Goal: Transaction & Acquisition: Download file/media

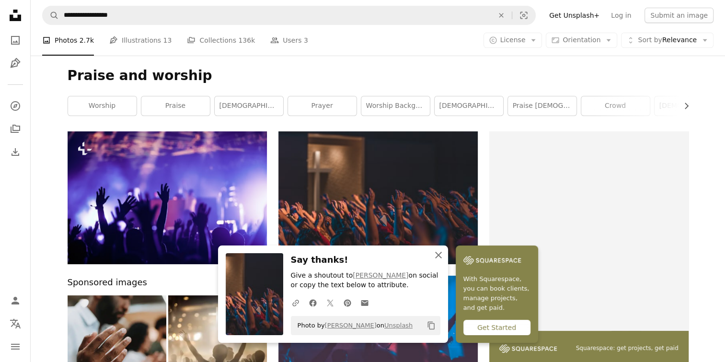
click at [435, 255] on icon "An X shape" at bounding box center [438, 254] width 11 height 11
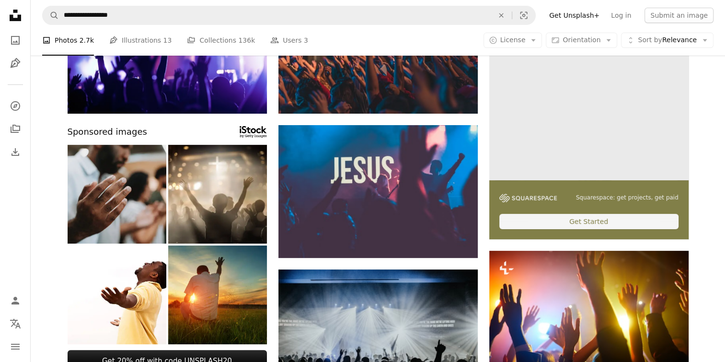
scroll to position [151, 0]
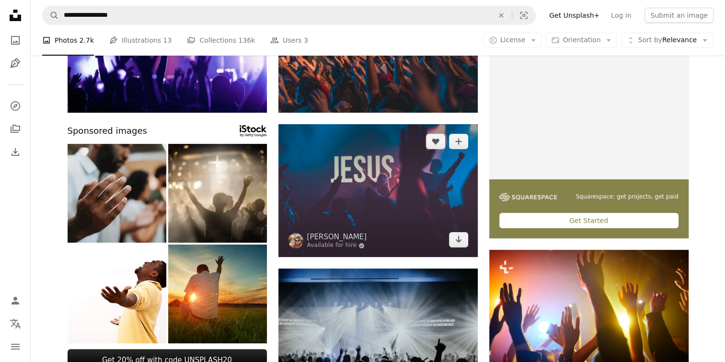
click at [393, 197] on img at bounding box center [377, 190] width 199 height 133
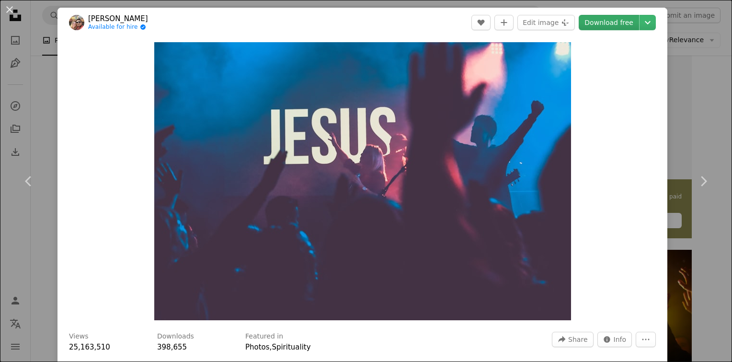
click at [596, 23] on link "Download free" at bounding box center [609, 22] width 60 height 15
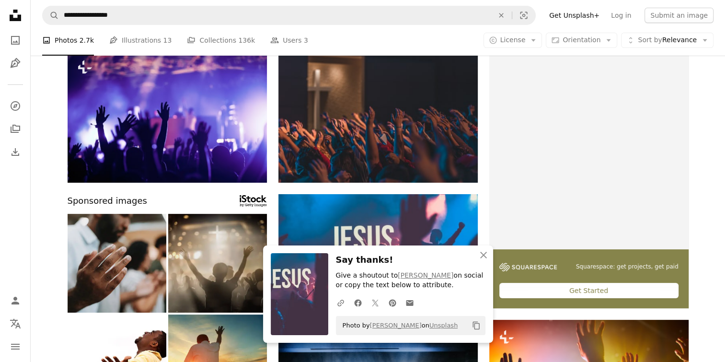
scroll to position [78, 0]
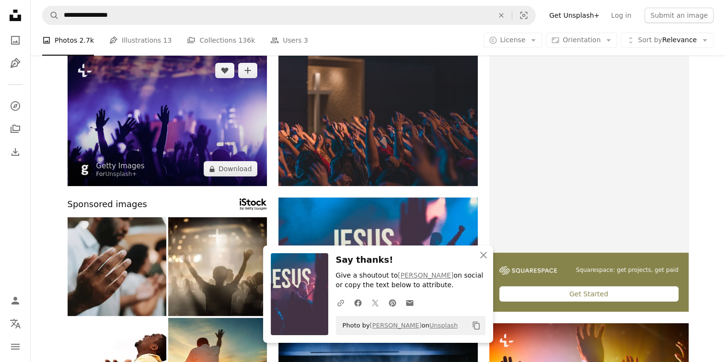
click at [171, 111] on img at bounding box center [167, 119] width 199 height 133
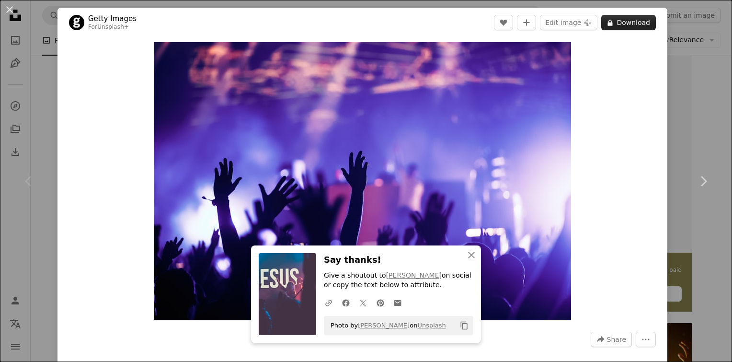
click at [639, 19] on button "A lock Download" at bounding box center [628, 22] width 55 height 15
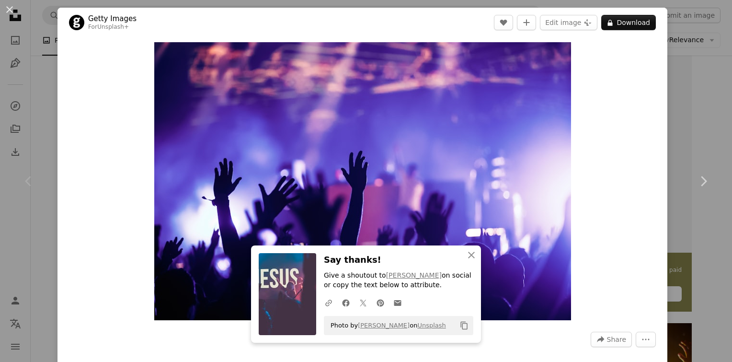
click at [694, 96] on div "An X shape Chevron left Chevron right Getty Images For Unsplash+ A heart A plus…" at bounding box center [366, 181] width 732 height 362
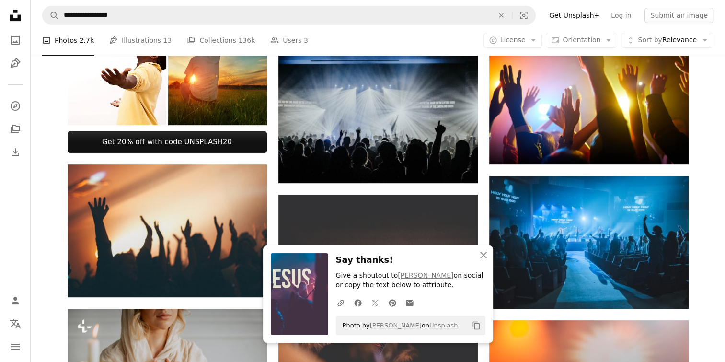
scroll to position [377, 0]
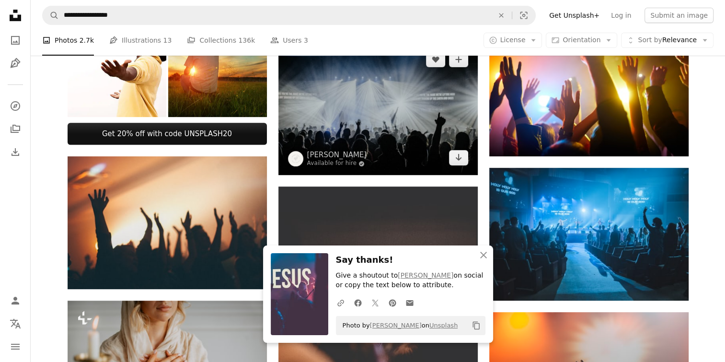
click at [381, 119] on img at bounding box center [377, 108] width 199 height 133
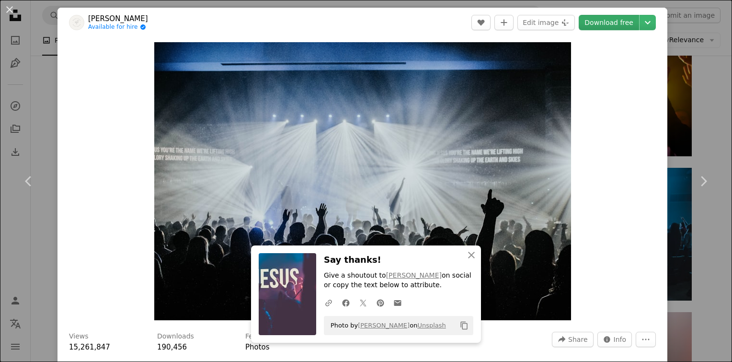
click at [613, 20] on link "Download free" at bounding box center [609, 22] width 60 height 15
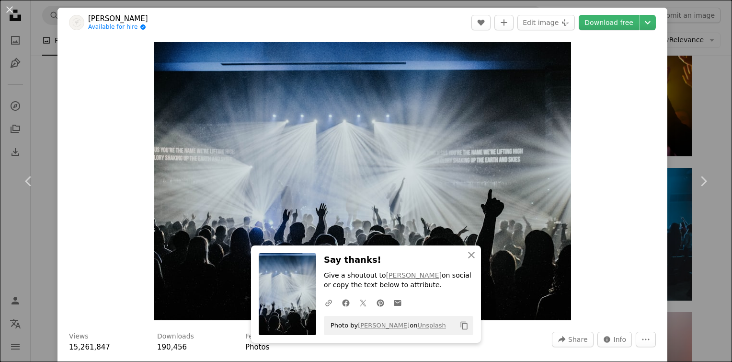
click at [708, 126] on div "An X shape Chevron left Chevron right [PERSON_NAME] Available for hire A checkm…" at bounding box center [366, 181] width 732 height 362
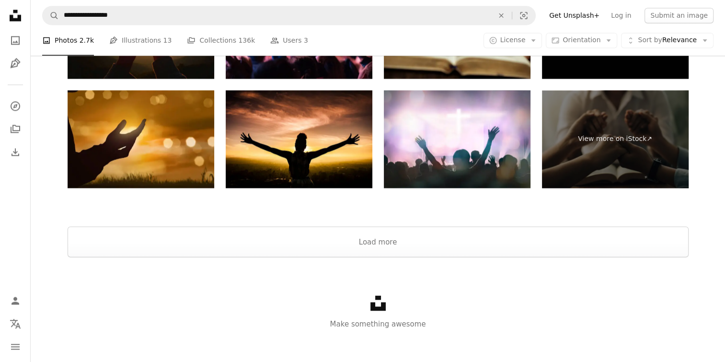
scroll to position [1634, 0]
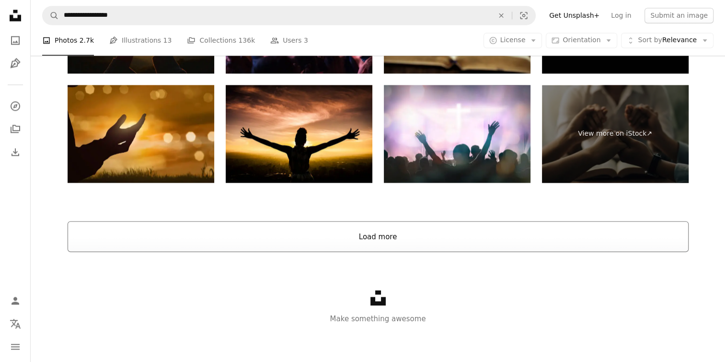
click at [486, 240] on button "Load more" at bounding box center [378, 236] width 621 height 31
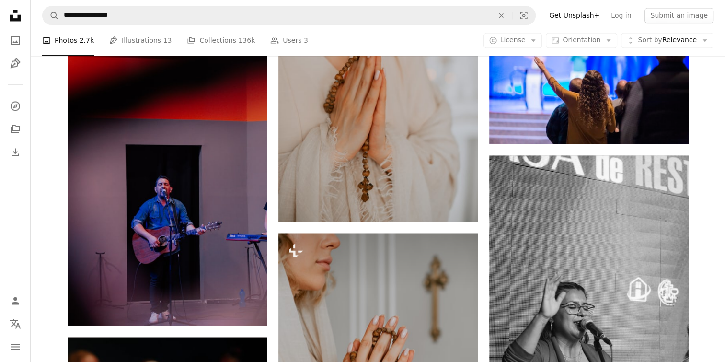
scroll to position [12643, 0]
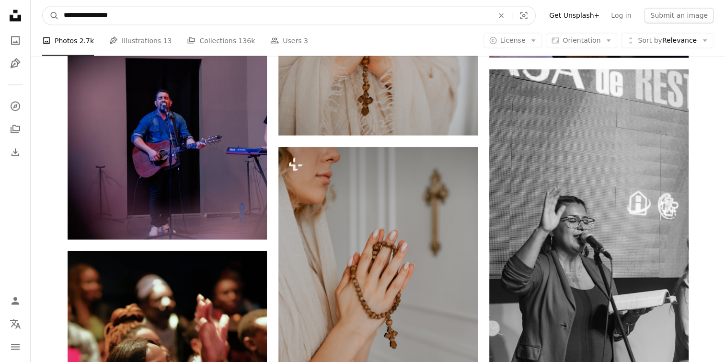
click at [232, 15] on input "**********" at bounding box center [275, 15] width 432 height 18
type input "*"
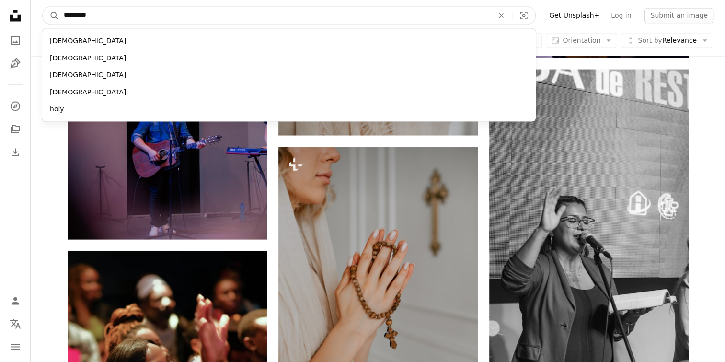
type input "**********"
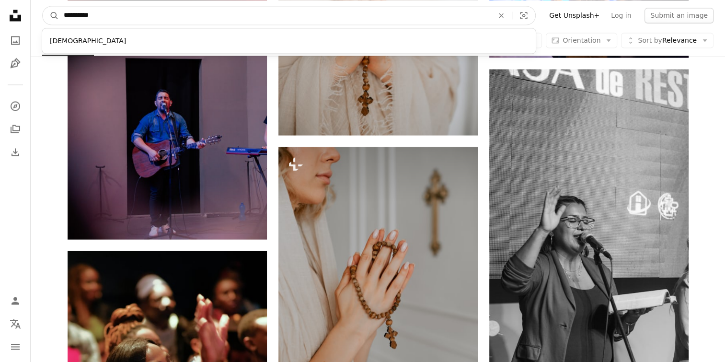
click button "A magnifying glass" at bounding box center [51, 15] width 16 height 18
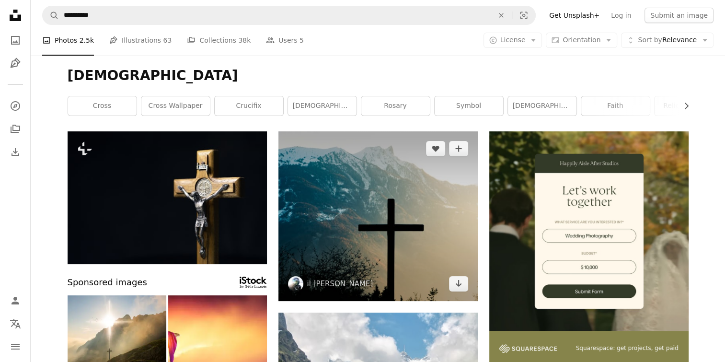
click at [414, 233] on img at bounding box center [377, 216] width 199 height 170
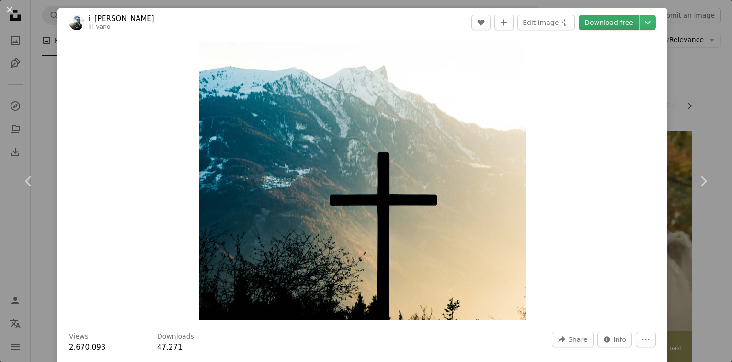
click at [609, 17] on link "Download free" at bounding box center [609, 22] width 60 height 15
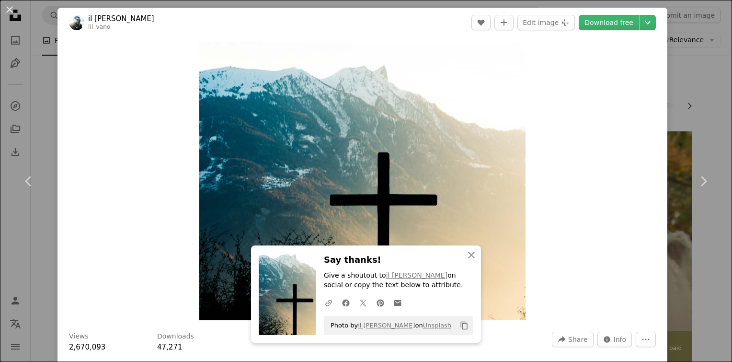
scroll to position [316, 0]
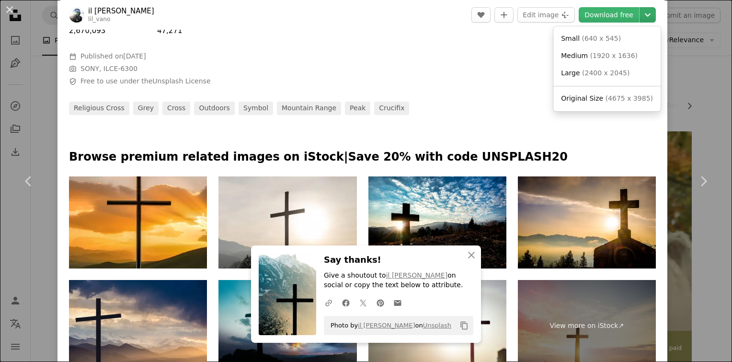
click at [640, 14] on icon "Chevron down" at bounding box center [647, 14] width 15 height 11
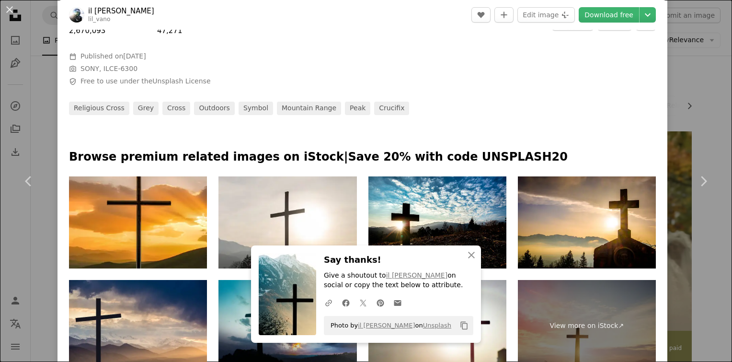
scroll to position [633, 0]
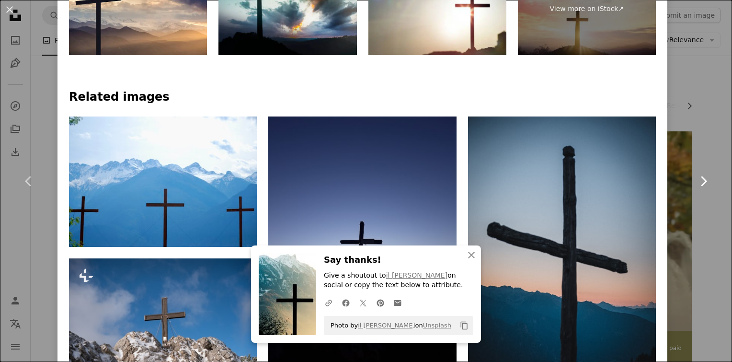
click at [701, 205] on link "Chevron right" at bounding box center [702, 181] width 57 height 92
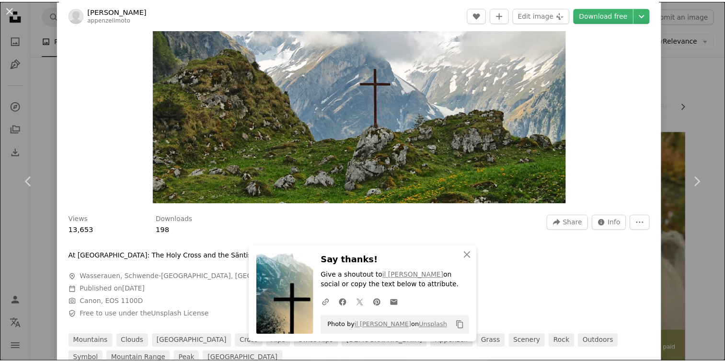
scroll to position [119, 0]
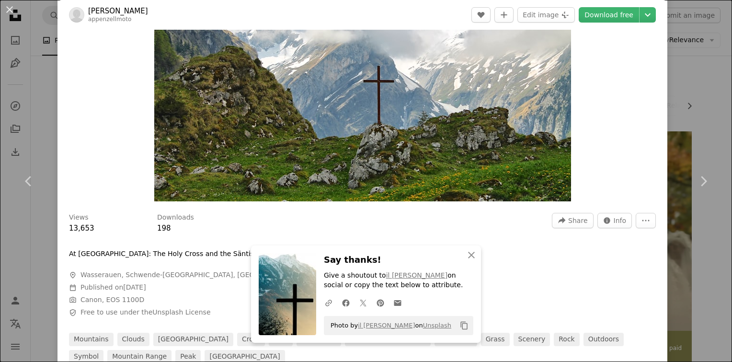
click at [705, 71] on div "An X shape Chevron left Chevron right [PERSON_NAME] appenzellmoto A heart A plu…" at bounding box center [366, 181] width 732 height 362
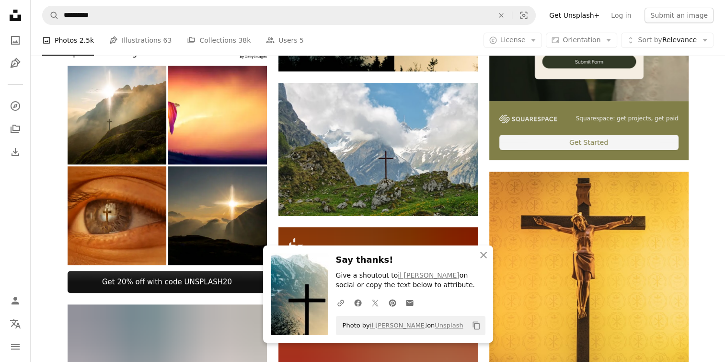
scroll to position [251, 0]
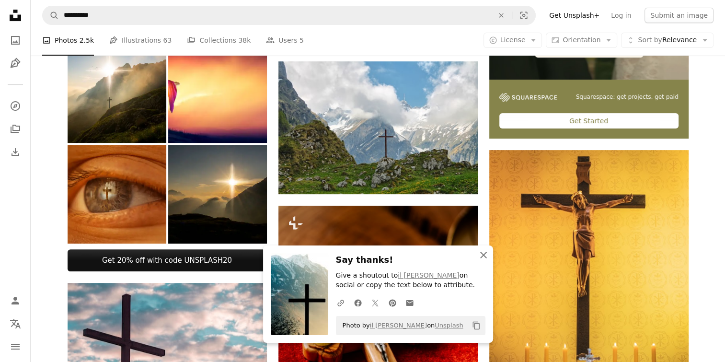
click at [480, 252] on icon "button" at bounding box center [483, 254] width 7 height 7
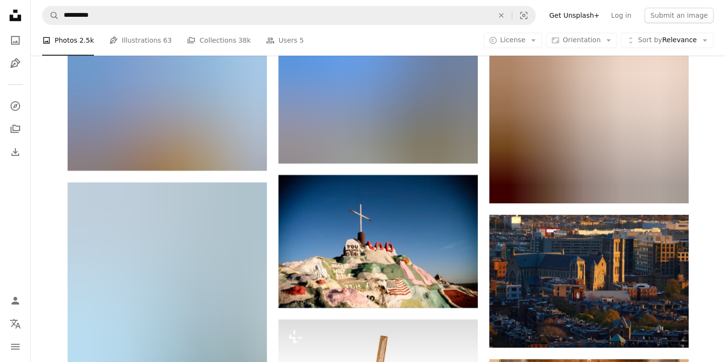
scroll to position [18673, 0]
